Goal: Information Seeking & Learning: Learn about a topic

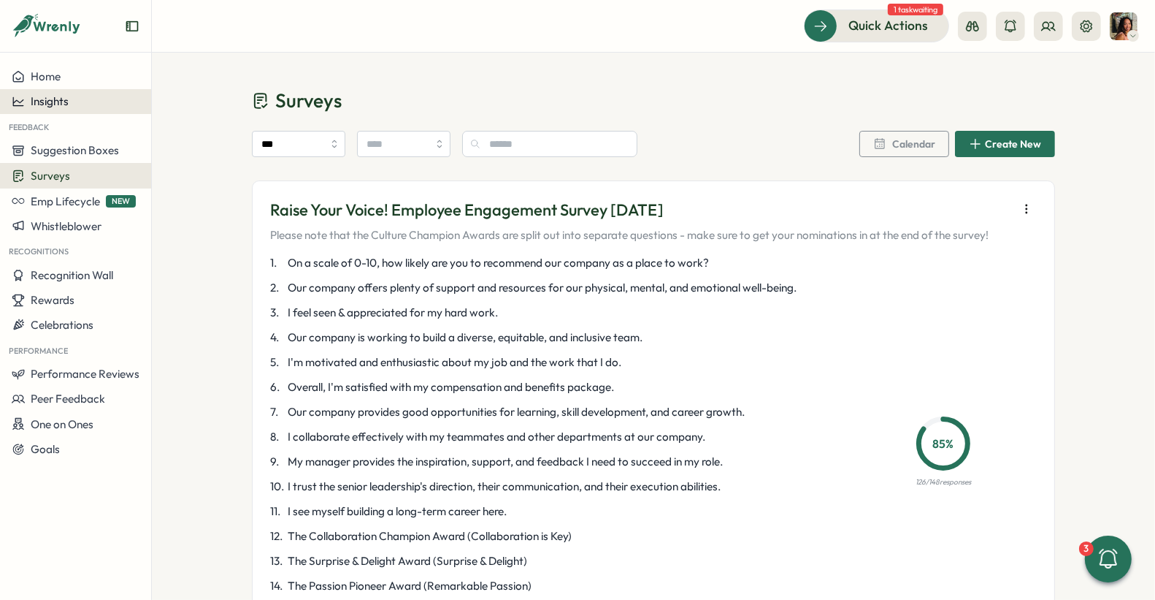
click at [85, 104] on div "Insights" at bounding box center [76, 101] width 128 height 13
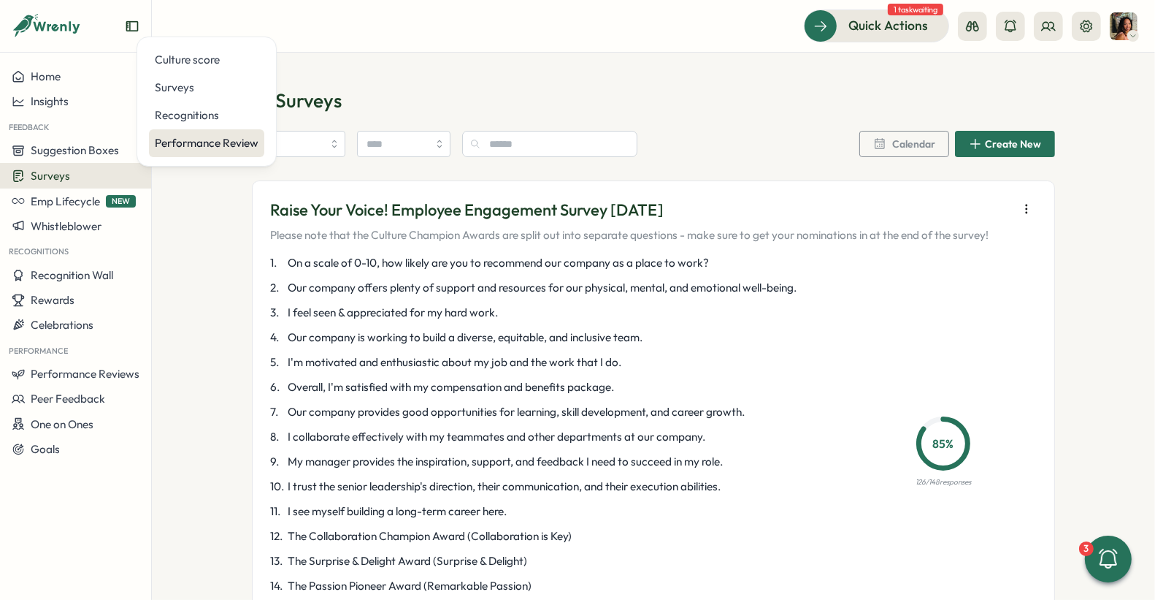
click at [210, 134] on div "Performance Review" at bounding box center [206, 143] width 115 height 28
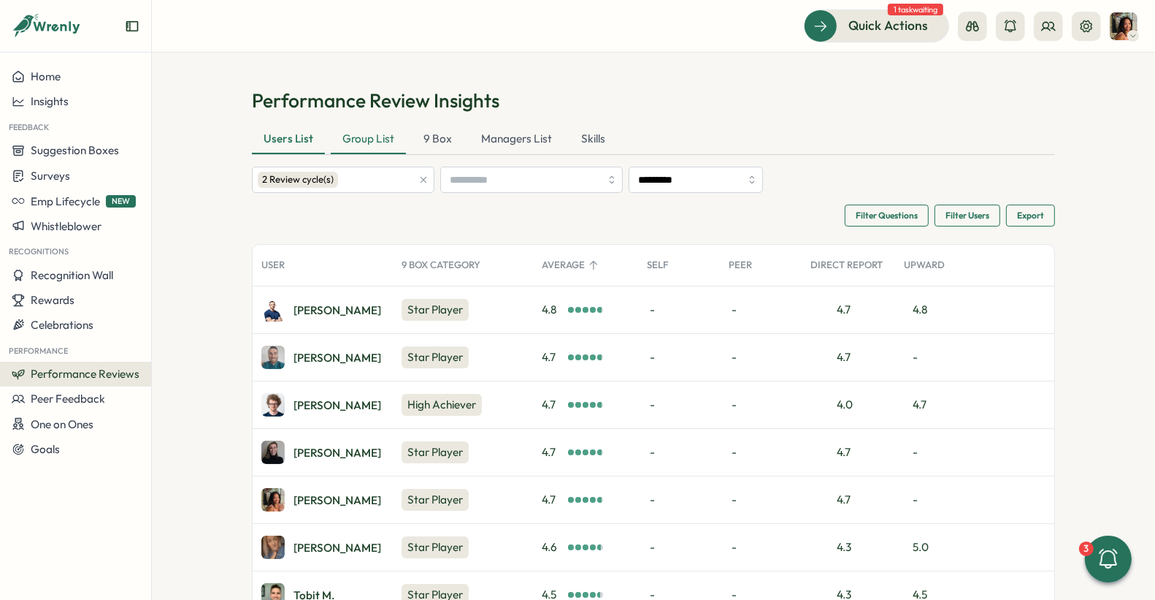
click at [367, 146] on div "Group List" at bounding box center [368, 139] width 75 height 29
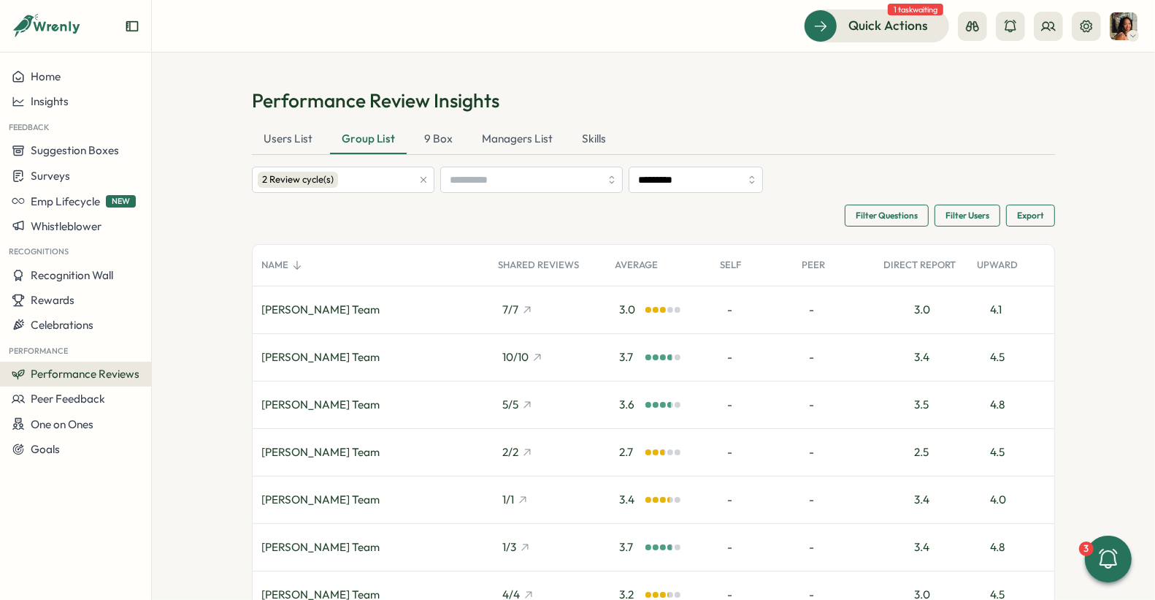
click at [330, 145] on div "Group List" at bounding box center [368, 139] width 77 height 29
click at [307, 142] on div "Users List" at bounding box center [288, 139] width 72 height 29
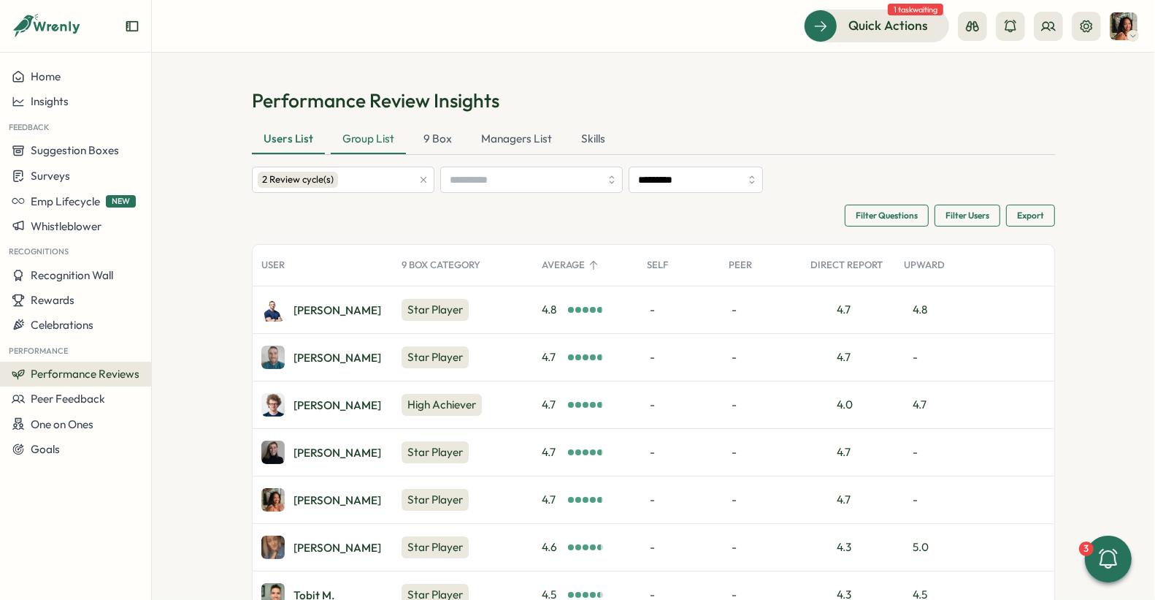
click at [344, 139] on div "Group List" at bounding box center [368, 139] width 75 height 29
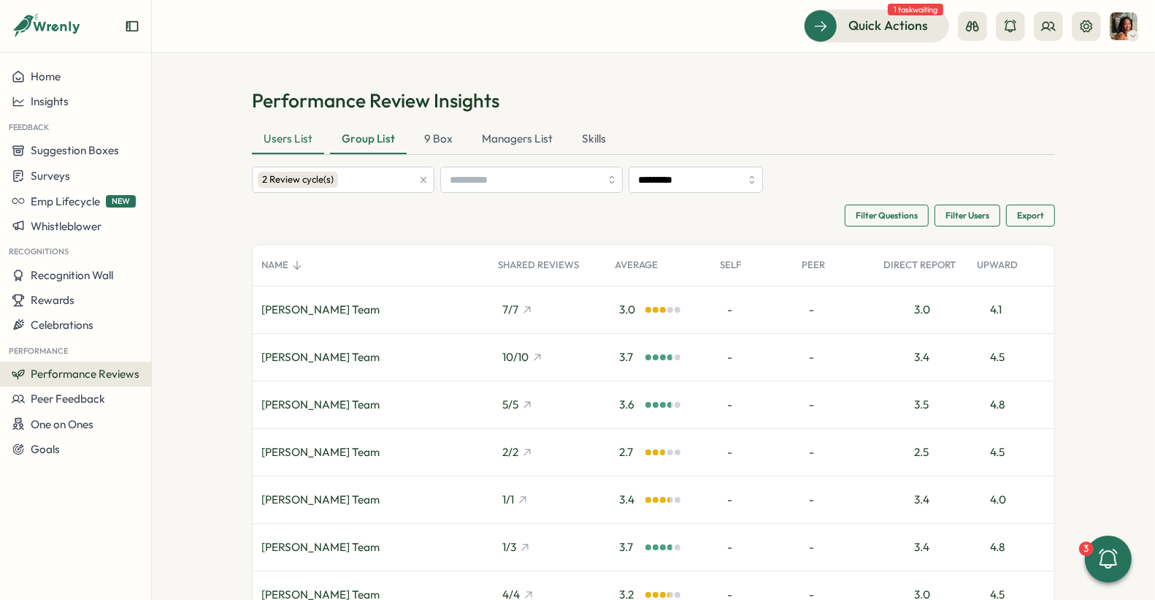
click at [302, 134] on div "Users List" at bounding box center [288, 139] width 72 height 29
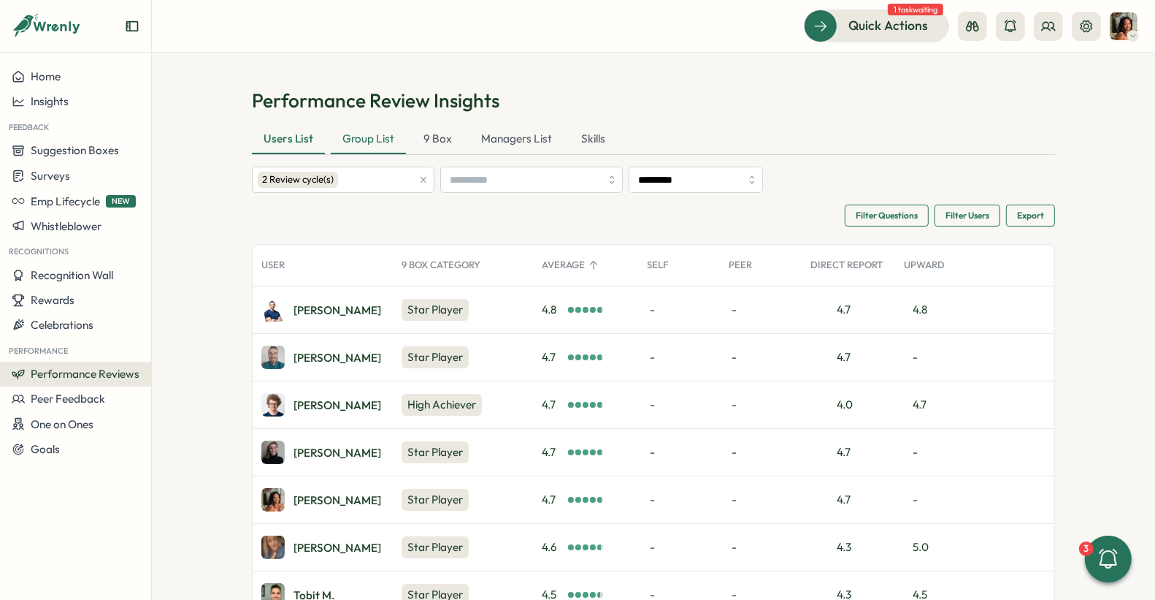
click at [356, 137] on div "Group List" at bounding box center [368, 139] width 75 height 29
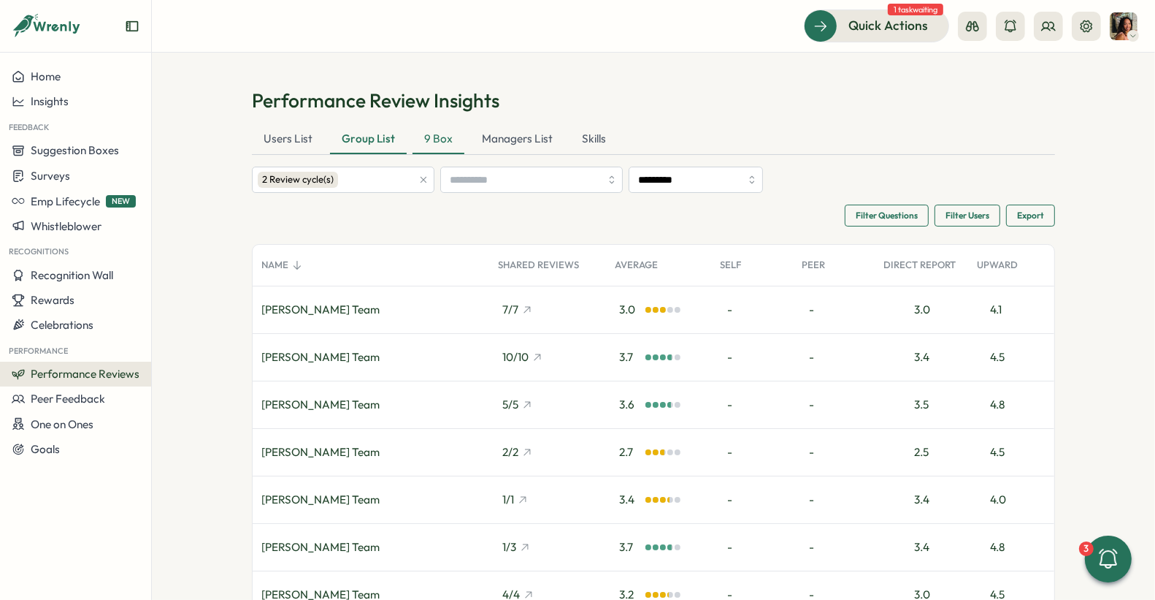
click at [424, 142] on div "9 Box" at bounding box center [439, 139] width 52 height 29
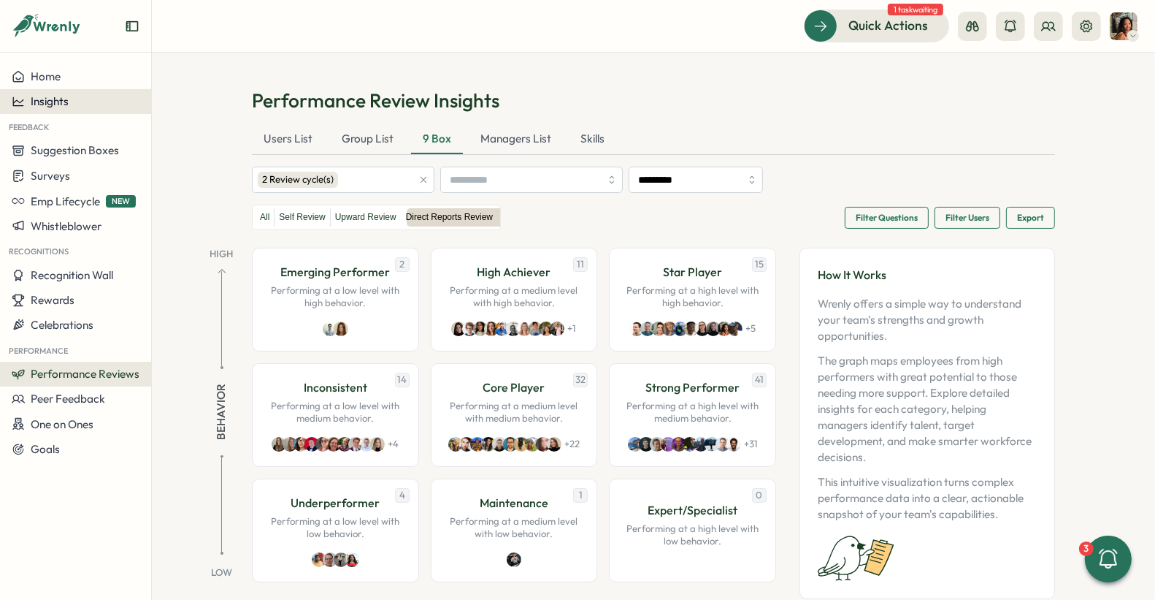
click at [90, 102] on div "Insights" at bounding box center [76, 101] width 128 height 13
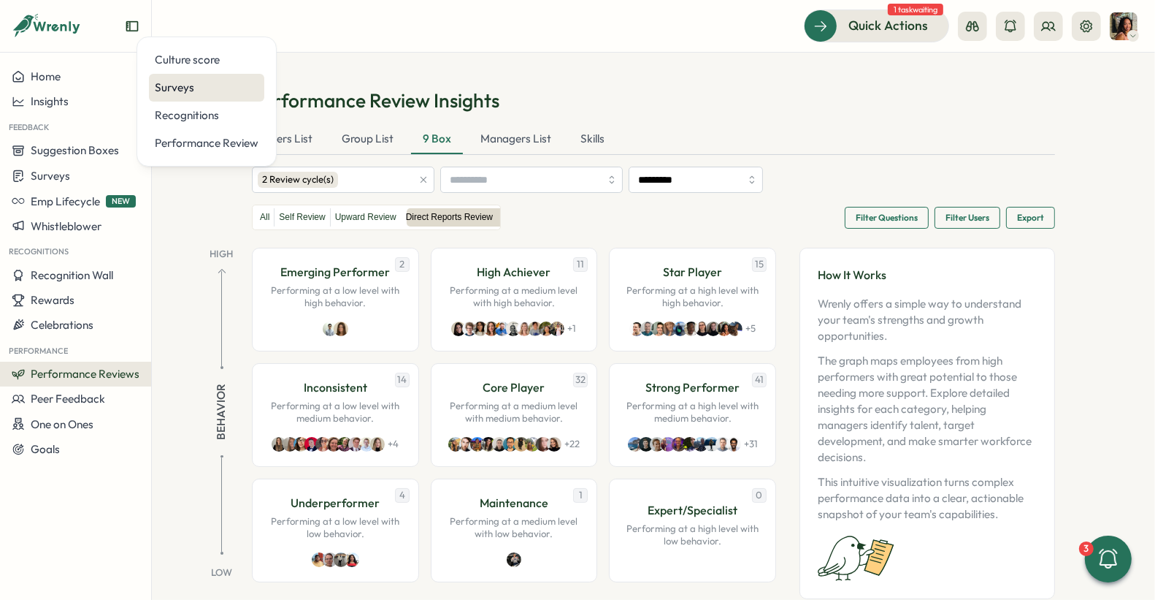
click at [174, 90] on div "Surveys" at bounding box center [207, 88] width 104 height 16
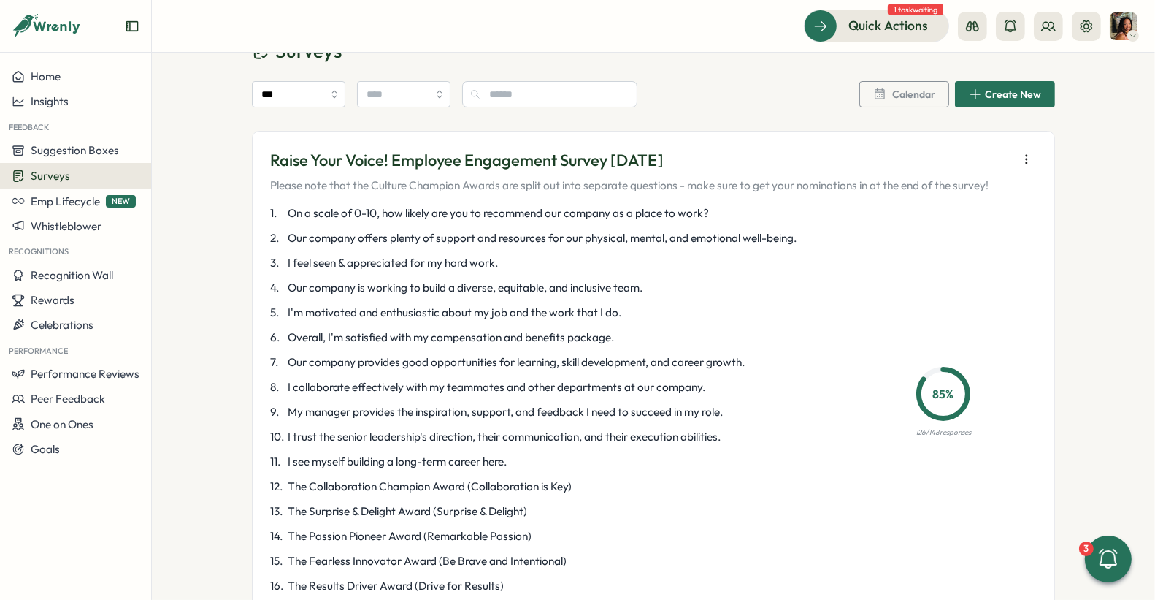
scroll to position [79, 0]
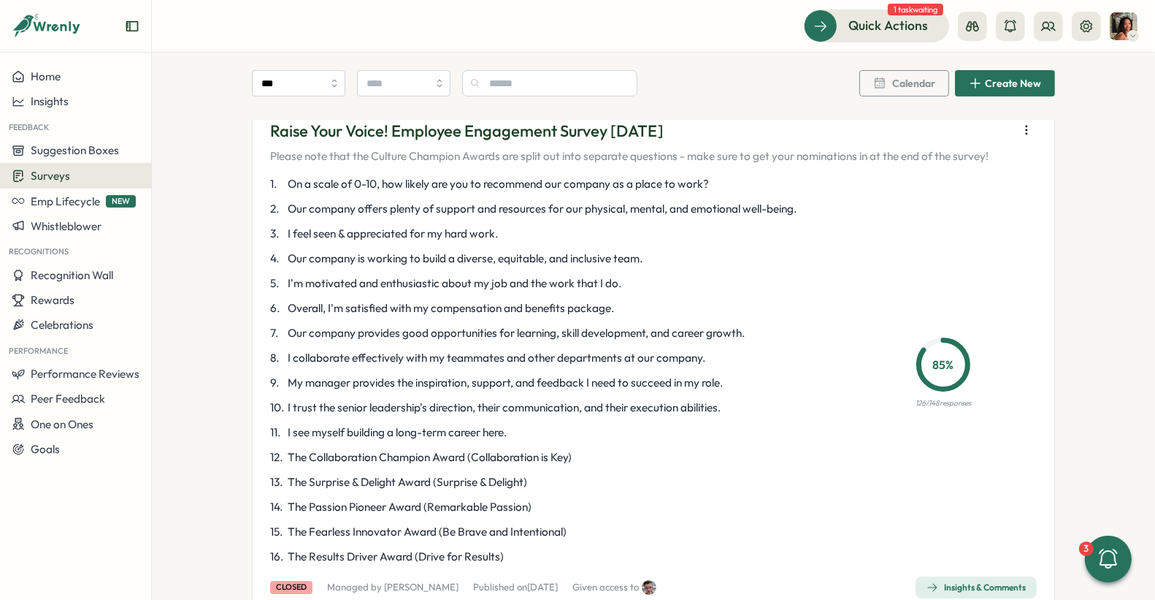
click at [949, 583] on div "Insights & Comments" at bounding box center [976, 587] width 99 height 12
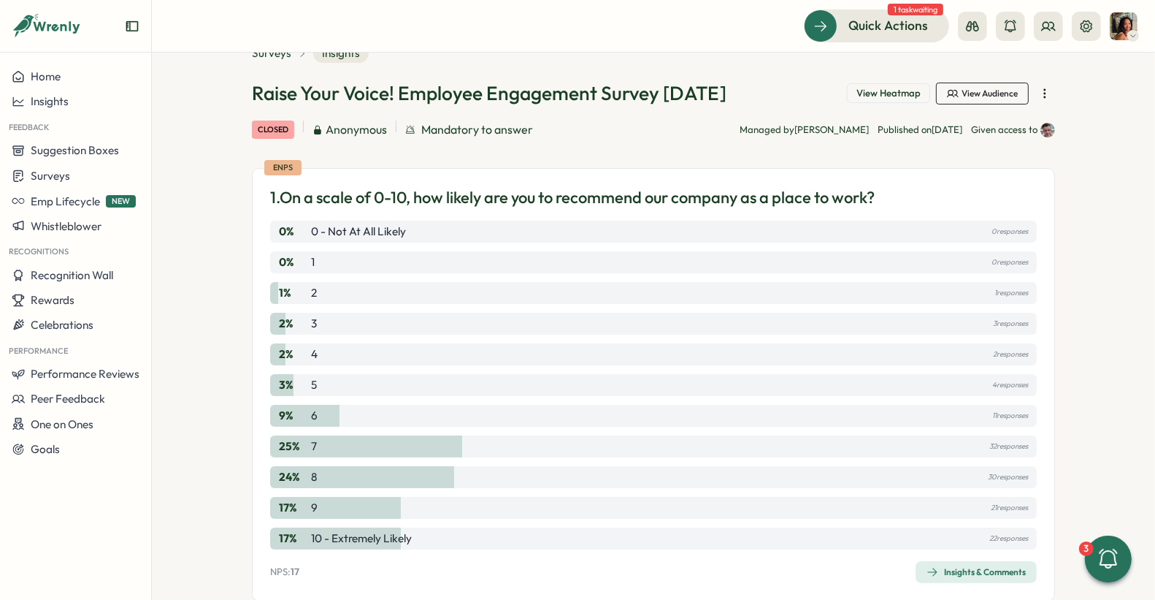
scroll to position [46, 0]
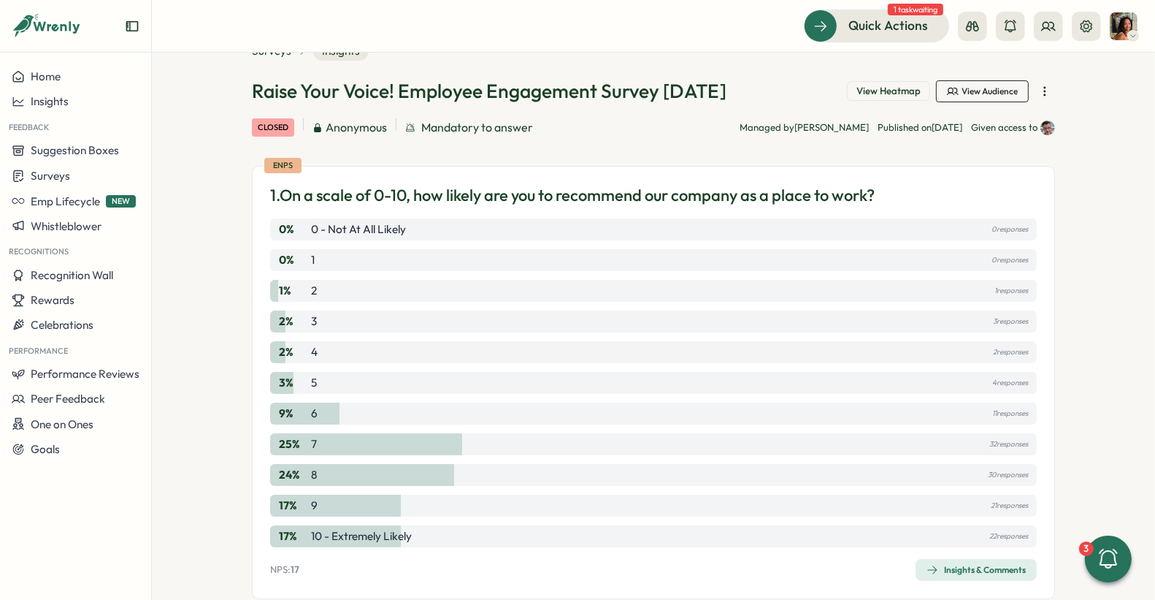
click at [958, 564] on div "Insights & Comments" at bounding box center [976, 570] width 99 height 12
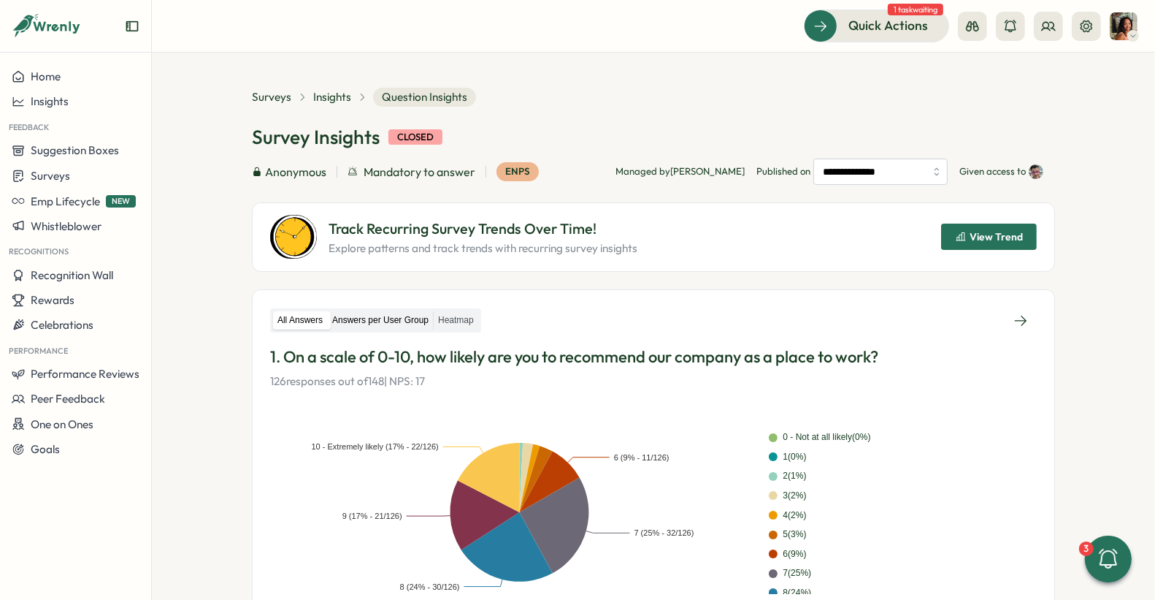
click at [383, 327] on label "Answers per User Group" at bounding box center [380, 320] width 105 height 18
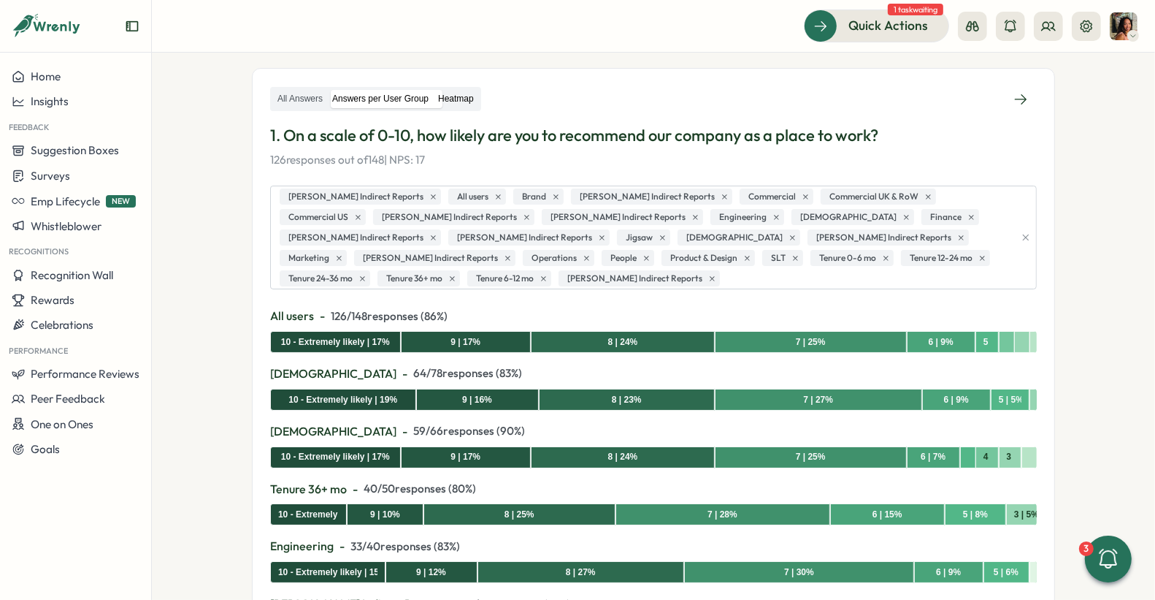
scroll to position [137, 0]
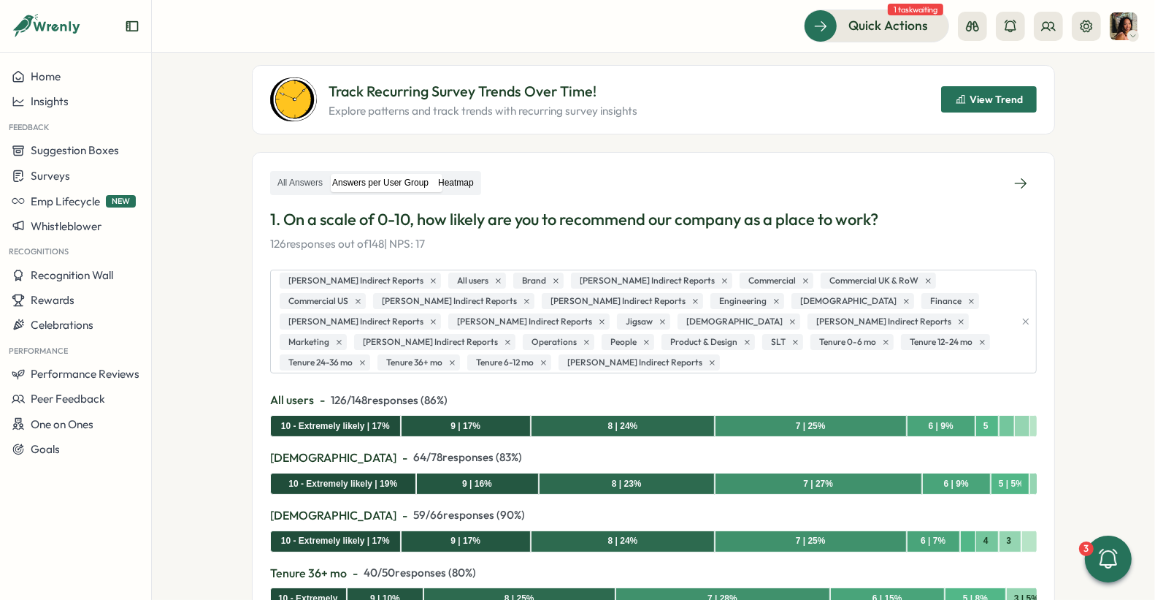
click at [449, 179] on label "Heatmap" at bounding box center [456, 183] width 45 height 18
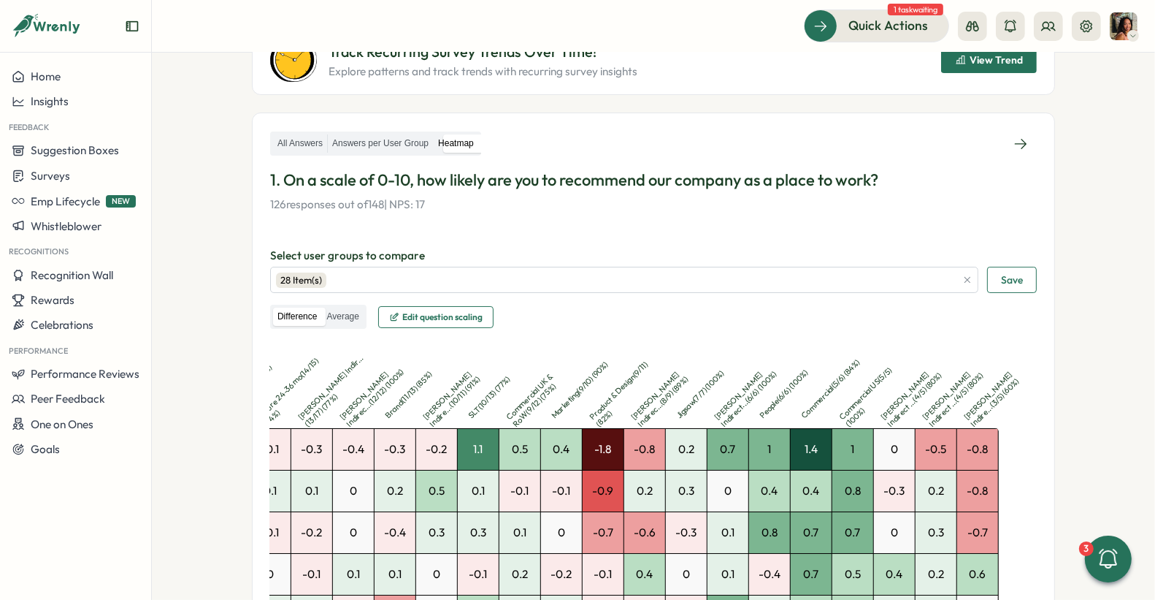
scroll to position [0, 0]
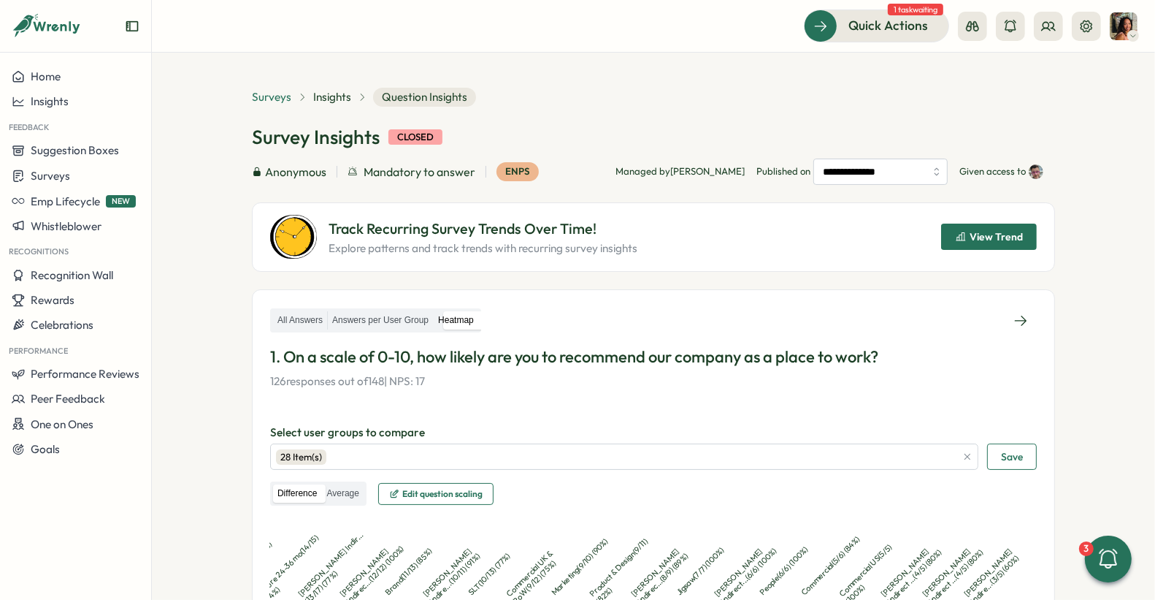
click at [252, 93] on span "Surveys" at bounding box center [271, 97] width 39 height 16
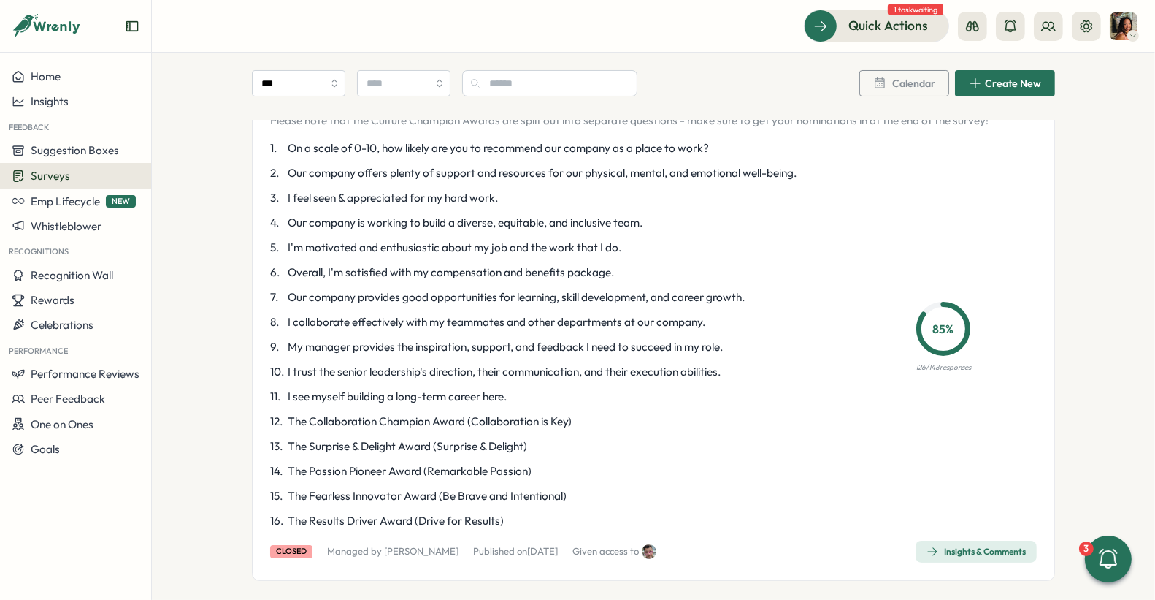
scroll to position [218, 0]
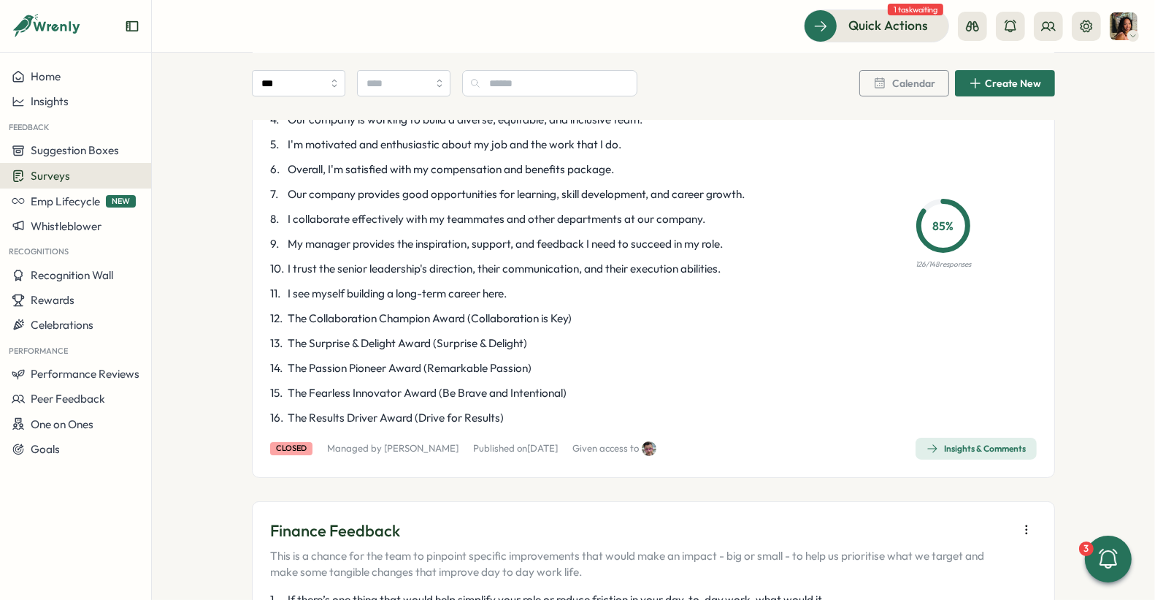
click at [933, 440] on span "Insights & Comments" at bounding box center [976, 448] width 99 height 20
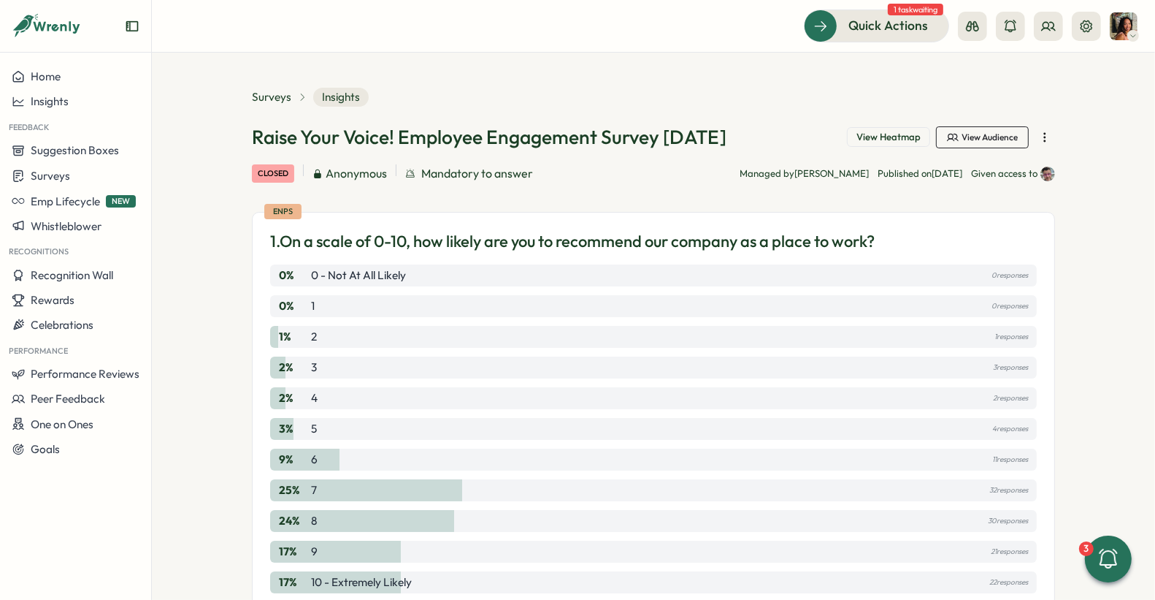
click at [865, 145] on button "View Heatmap" at bounding box center [888, 137] width 83 height 20
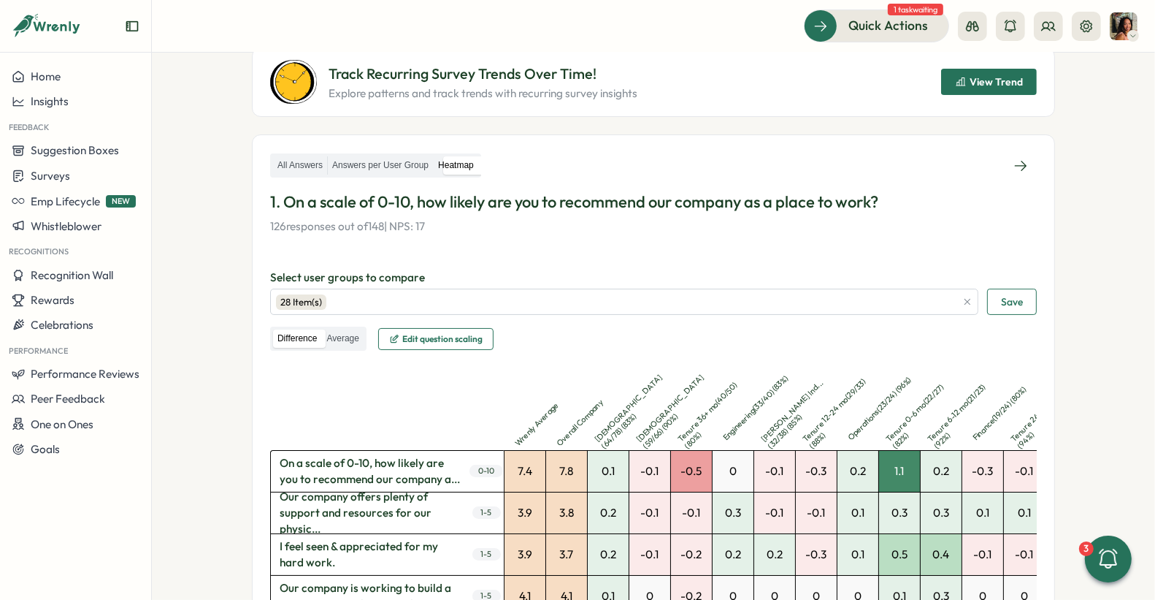
scroll to position [130, 0]
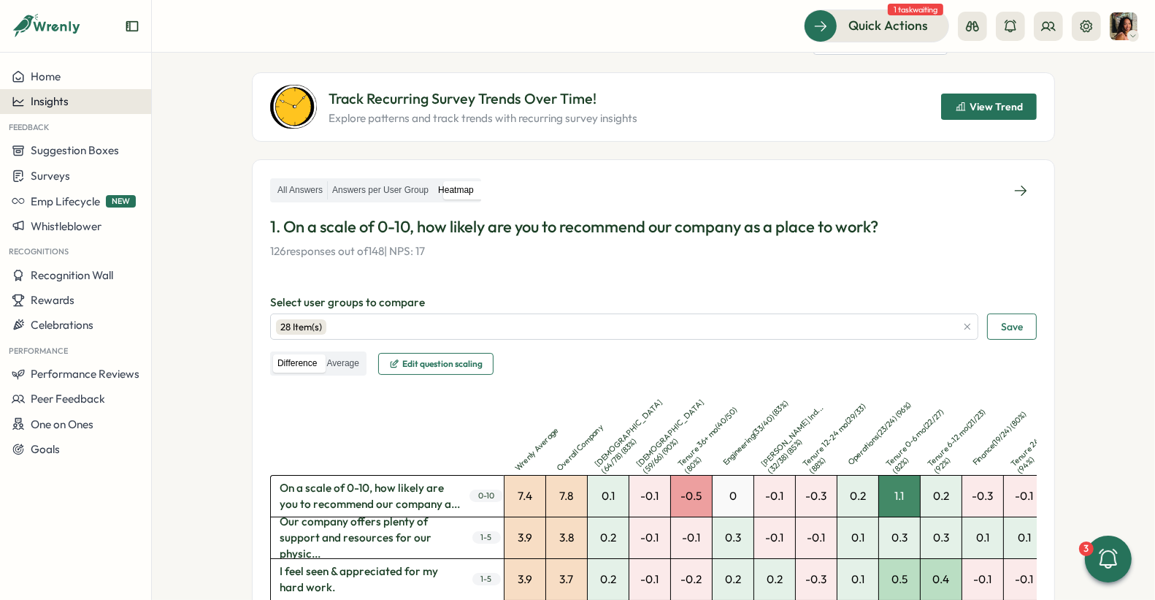
click at [97, 107] on div "Insights" at bounding box center [76, 101] width 128 height 13
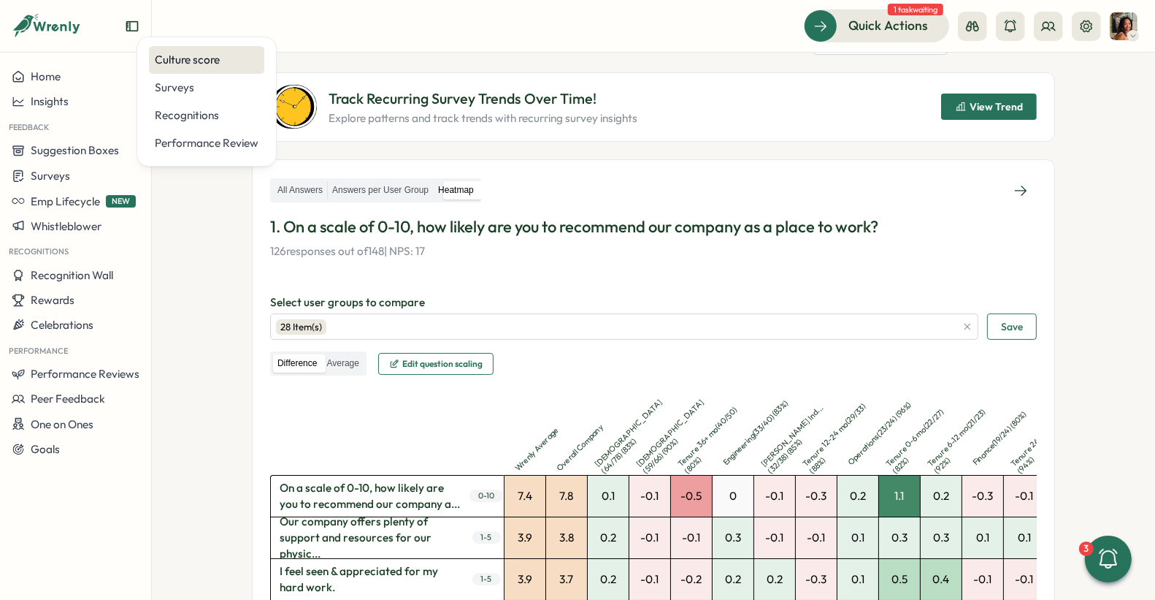
click at [185, 62] on div "Culture score" at bounding box center [207, 60] width 104 height 16
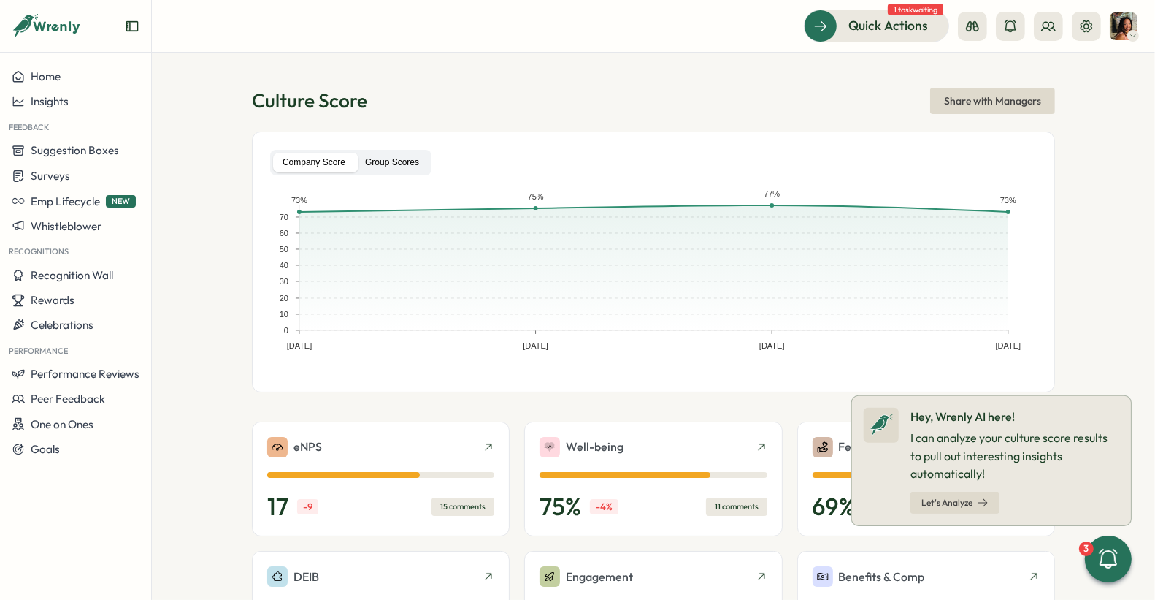
click at [408, 161] on label "Group Scores" at bounding box center [392, 163] width 73 height 20
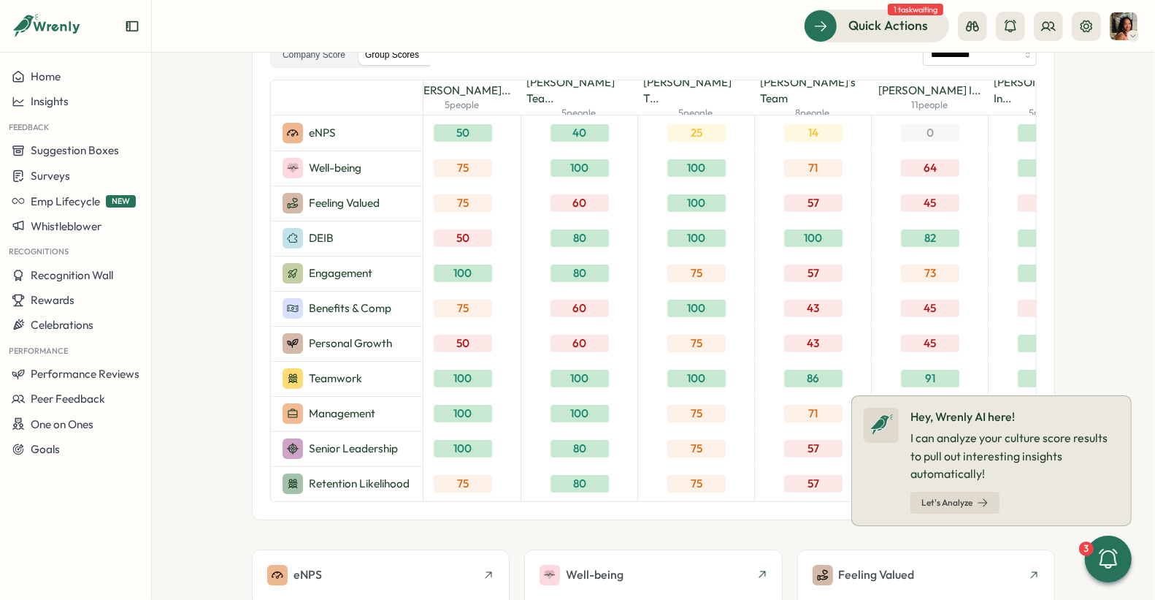
scroll to position [0, 4643]
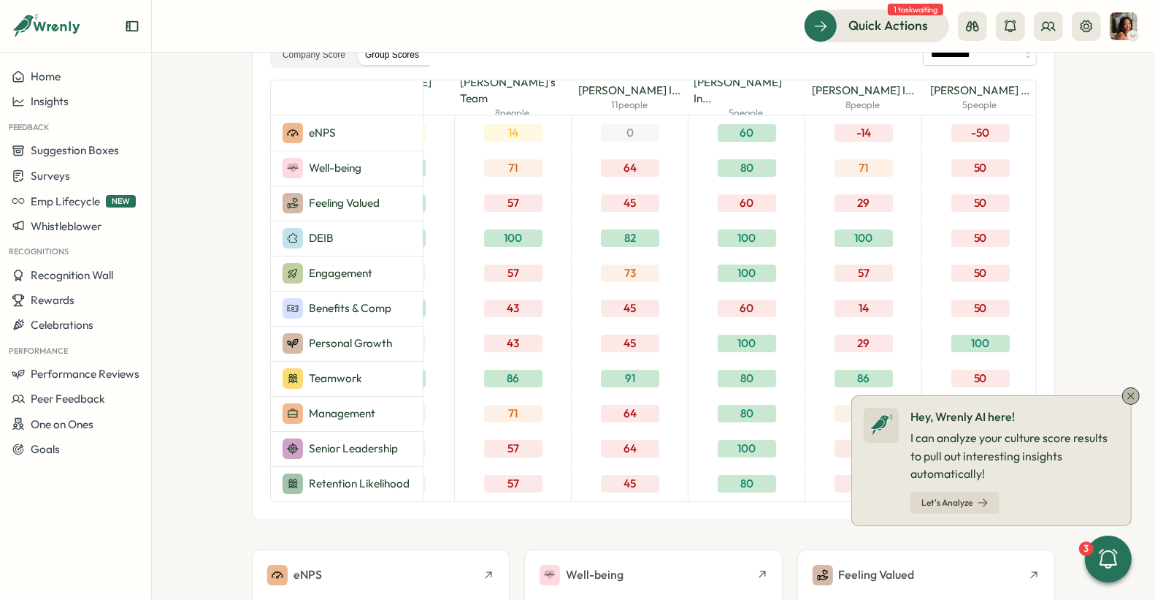
click at [1125, 398] on icon at bounding box center [1131, 396] width 12 height 12
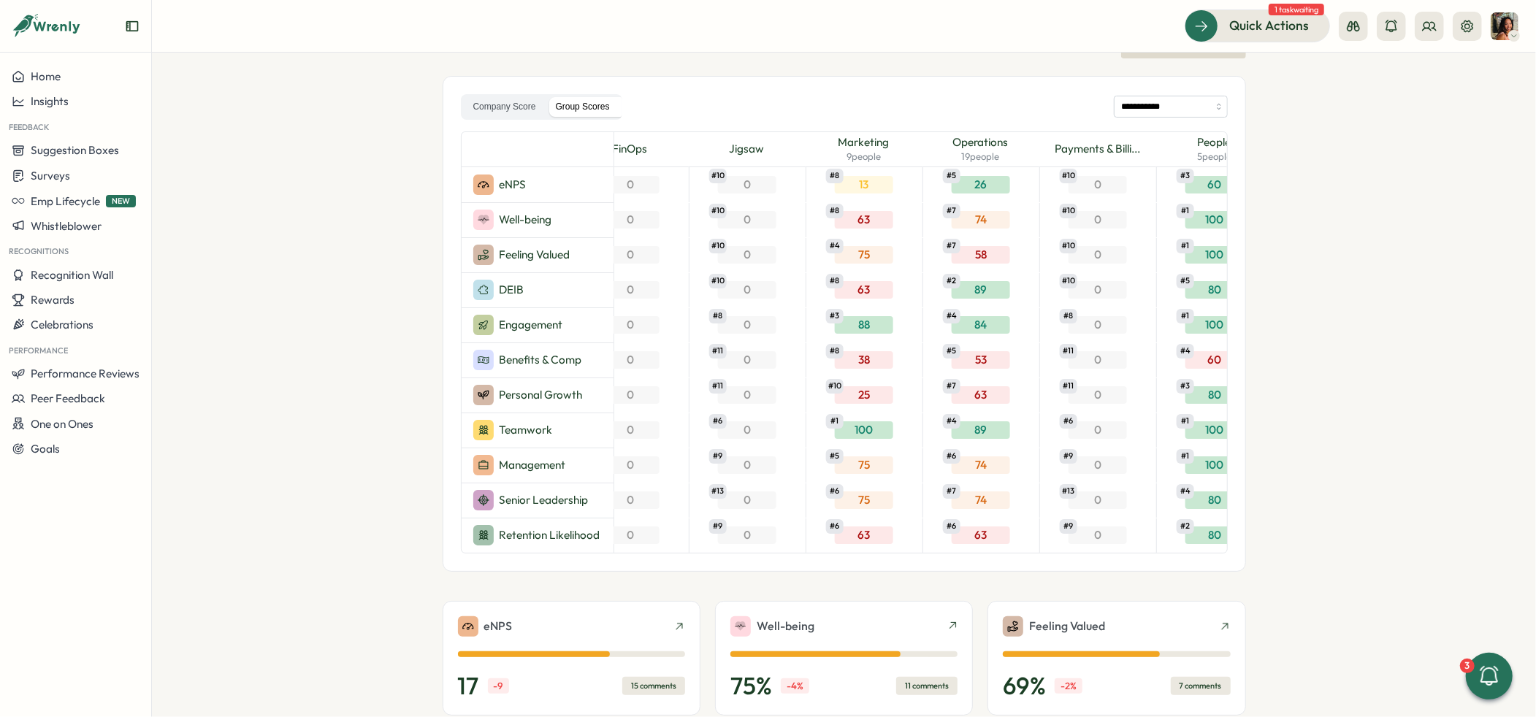
scroll to position [0, 1500]
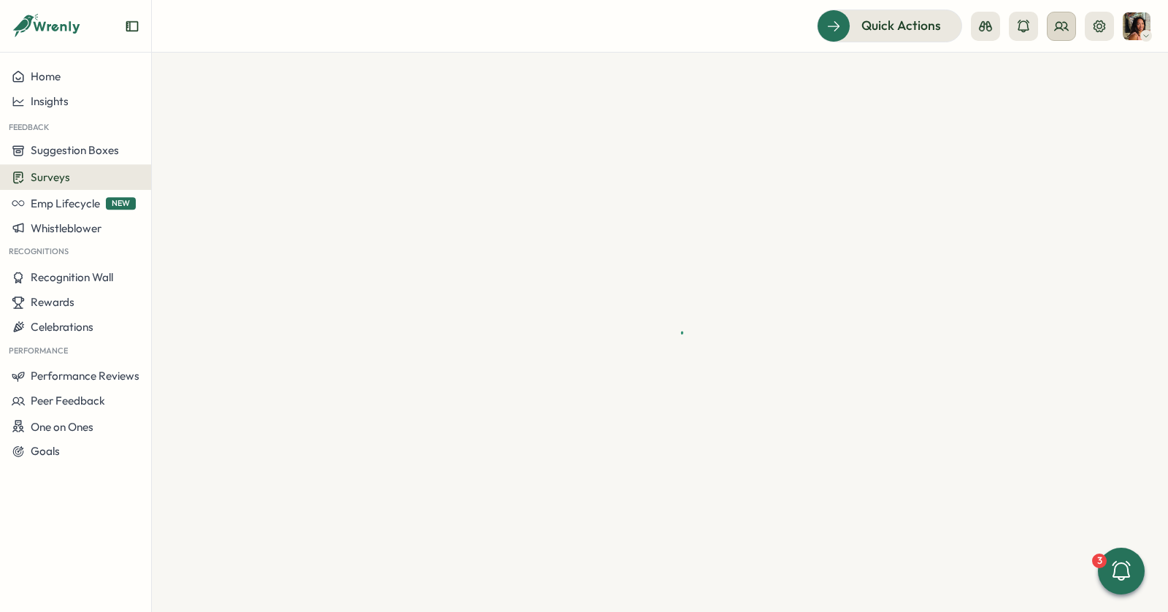
click at [1062, 26] on circle at bounding box center [1060, 25] width 6 height 6
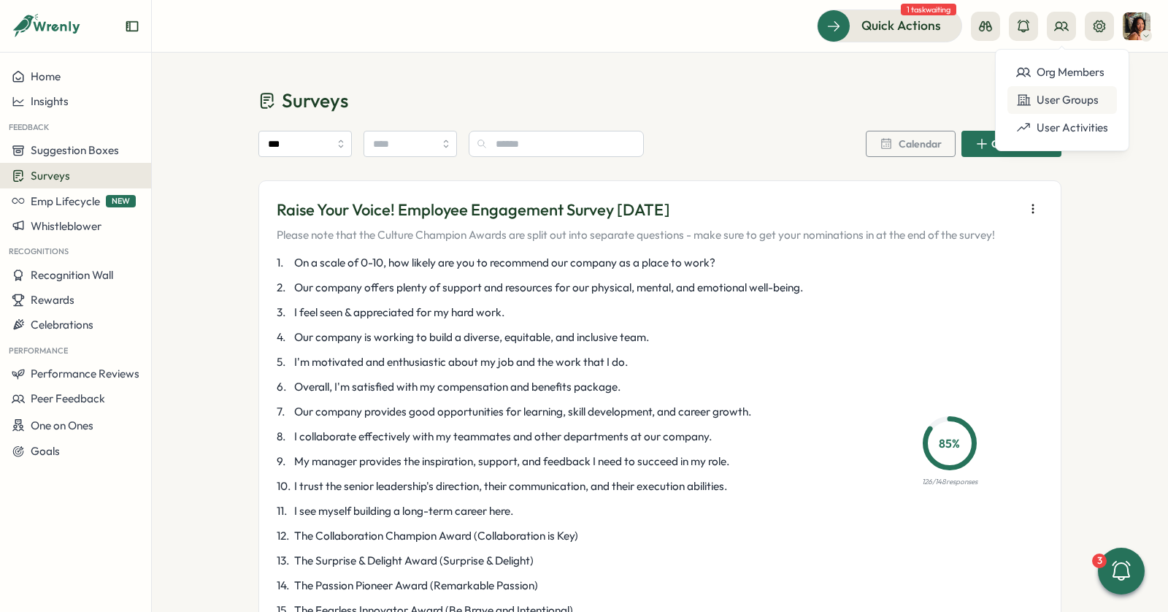
click at [1056, 96] on div "User Groups" at bounding box center [1063, 100] width 92 height 16
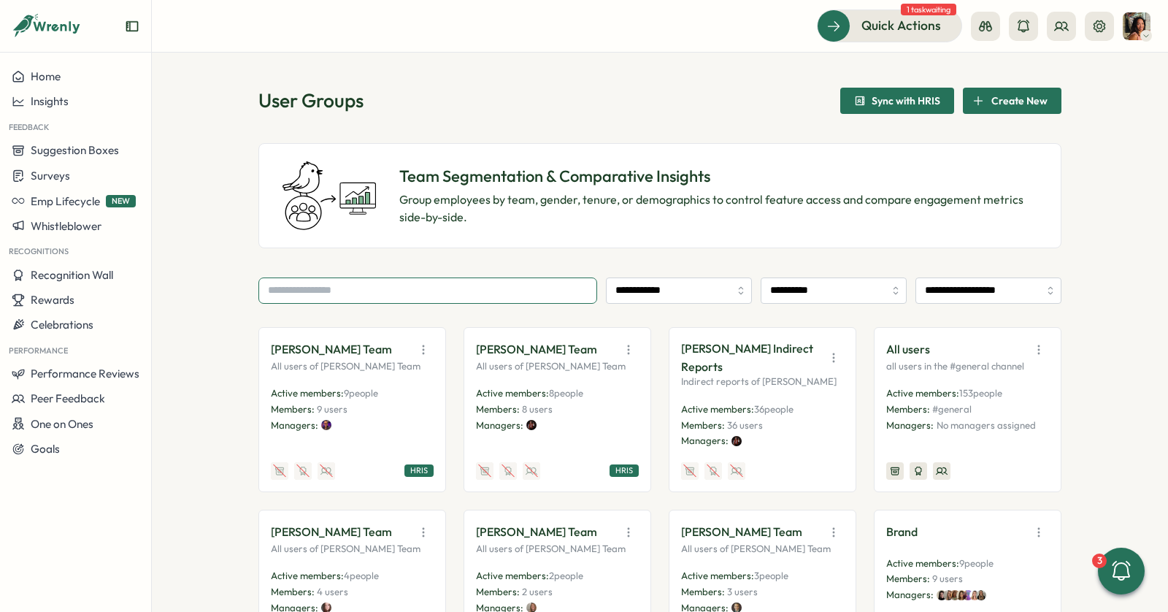
click at [467, 298] on input "text" at bounding box center [428, 291] width 339 height 26
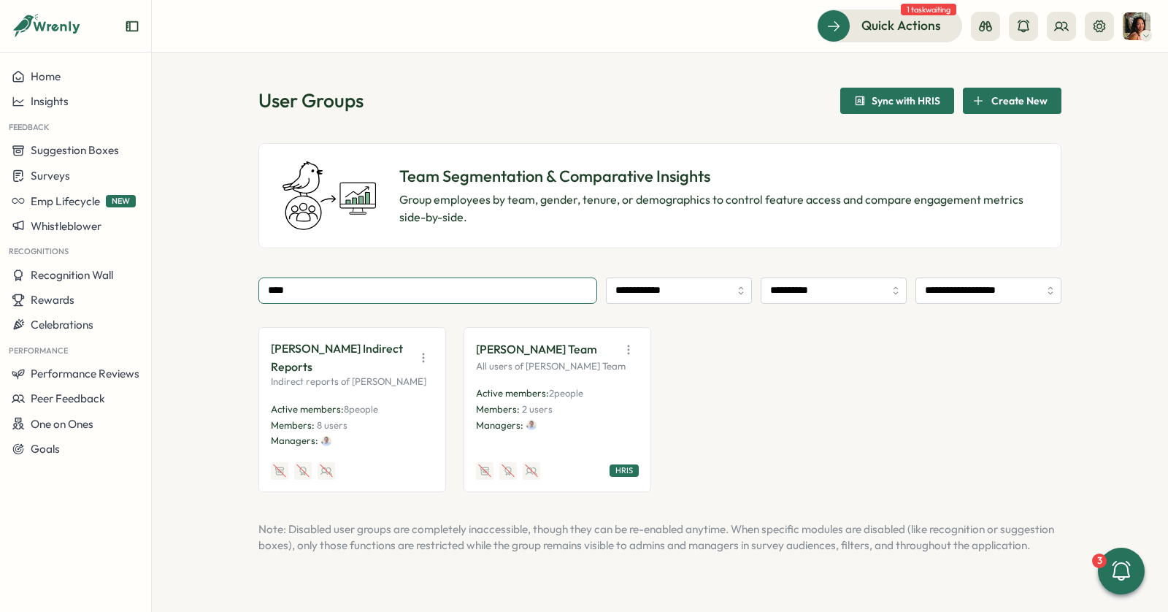
type input "****"
click at [357, 406] on span "8 people" at bounding box center [361, 409] width 34 height 12
click at [324, 438] on img at bounding box center [326, 441] width 10 height 10
click at [328, 425] on span "8 users" at bounding box center [332, 425] width 31 height 12
click at [422, 358] on icon "button" at bounding box center [423, 358] width 15 height 15
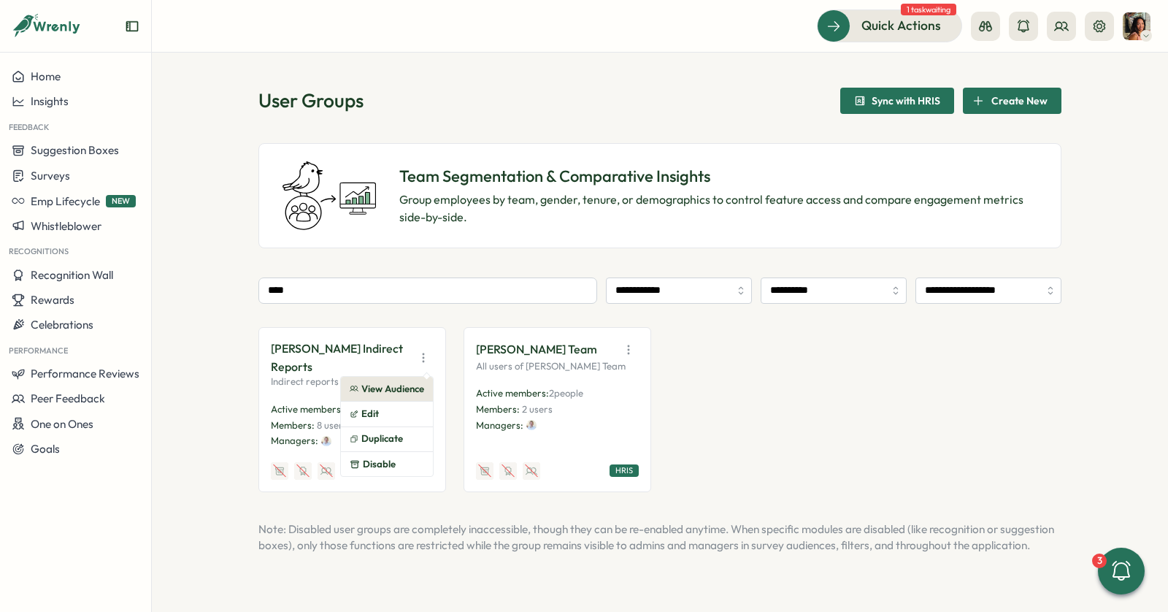
click at [410, 382] on button "View Audience" at bounding box center [387, 389] width 92 height 25
